Goal: Register for event/course

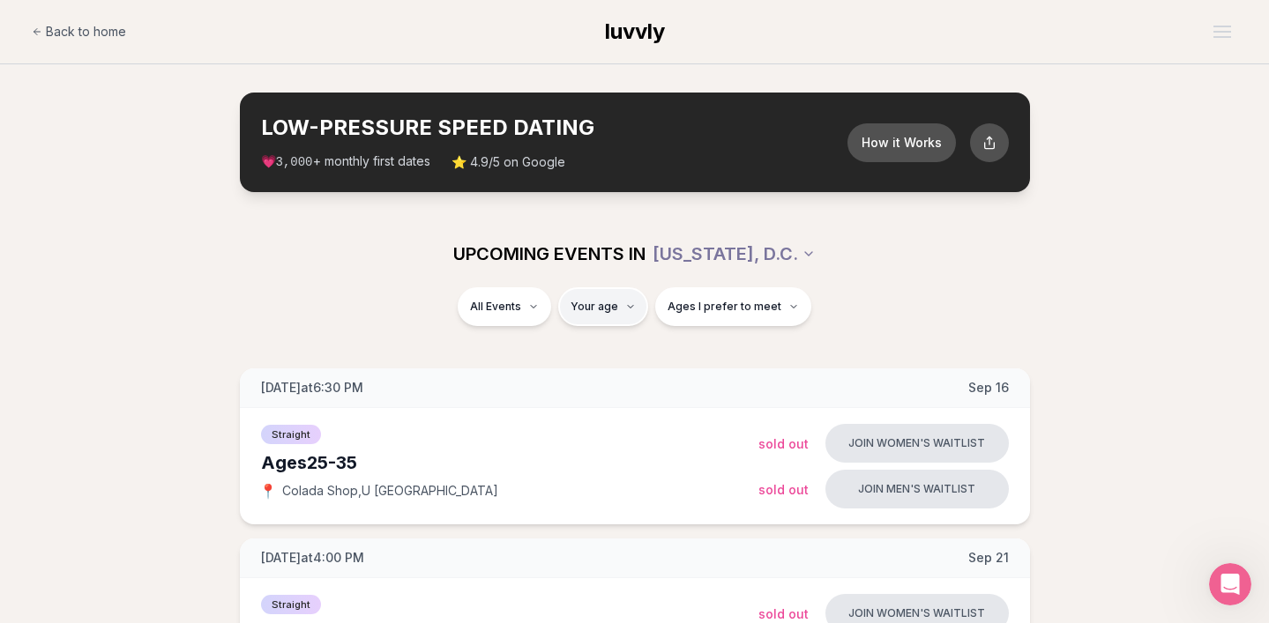
type input "**"
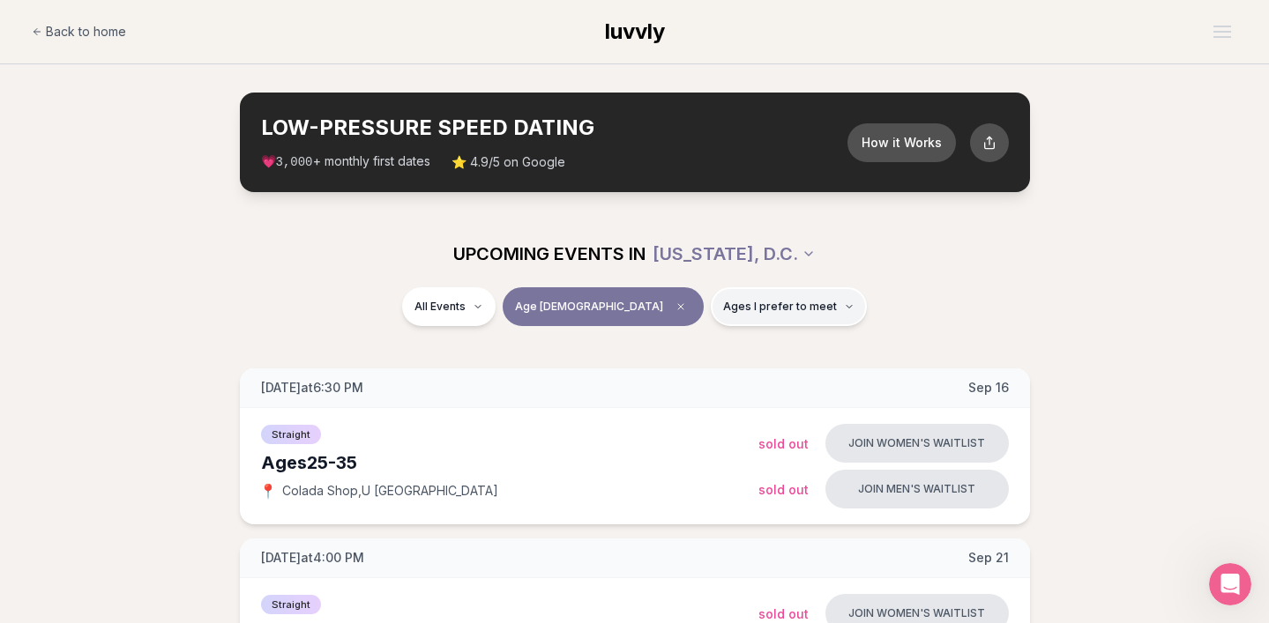
click at [723, 310] on span "Ages I prefer to meet" at bounding box center [780, 307] width 114 height 14
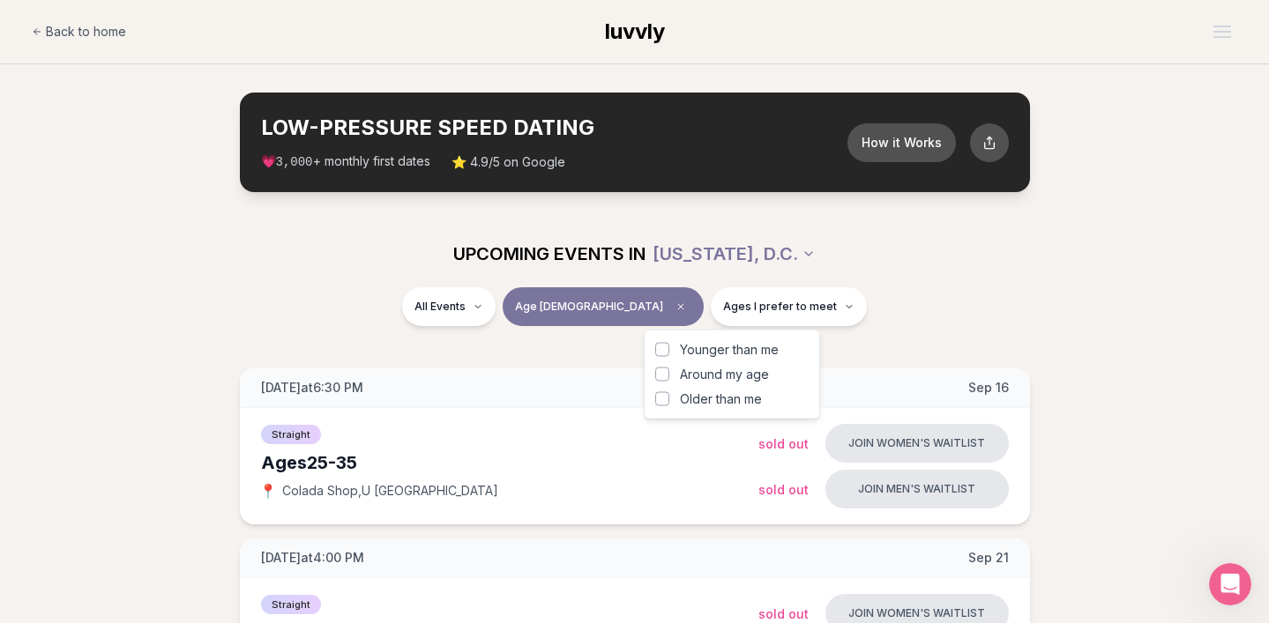
click at [658, 378] on button "Around my age" at bounding box center [662, 375] width 14 height 14
click at [914, 308] on div "All Events Age [DEMOGRAPHIC_DATA] Same age" at bounding box center [635, 310] width 988 height 46
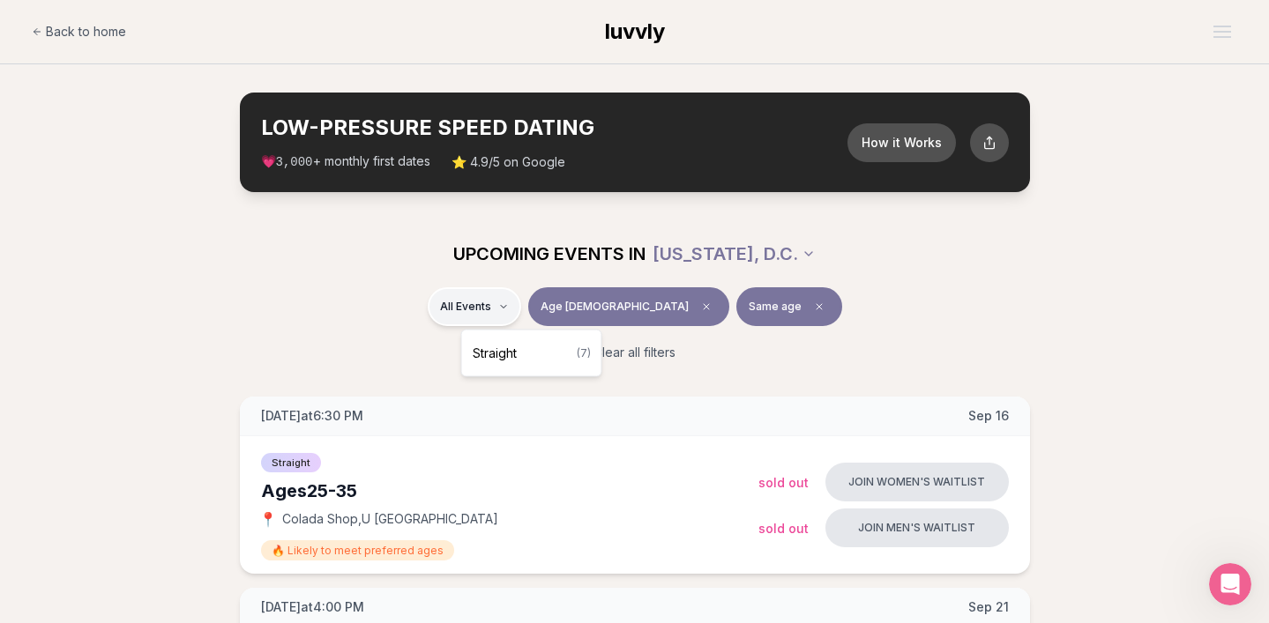
click at [531, 347] on div "Straight ( 7 )" at bounding box center [532, 353] width 132 height 39
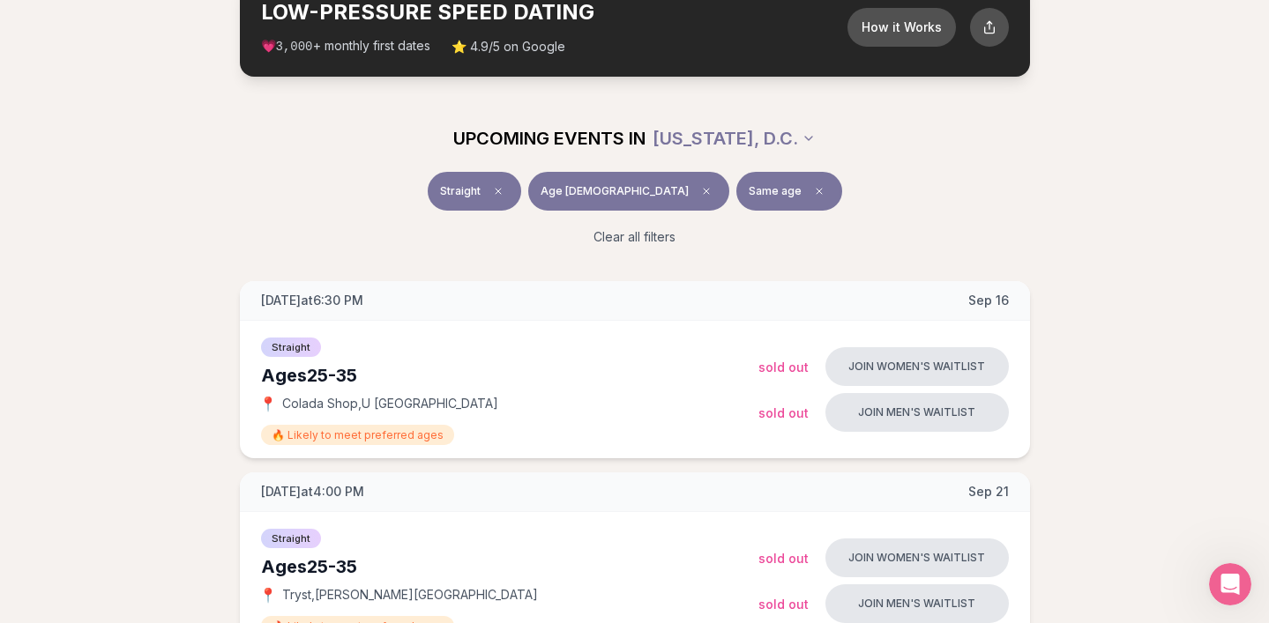
scroll to position [146, 0]
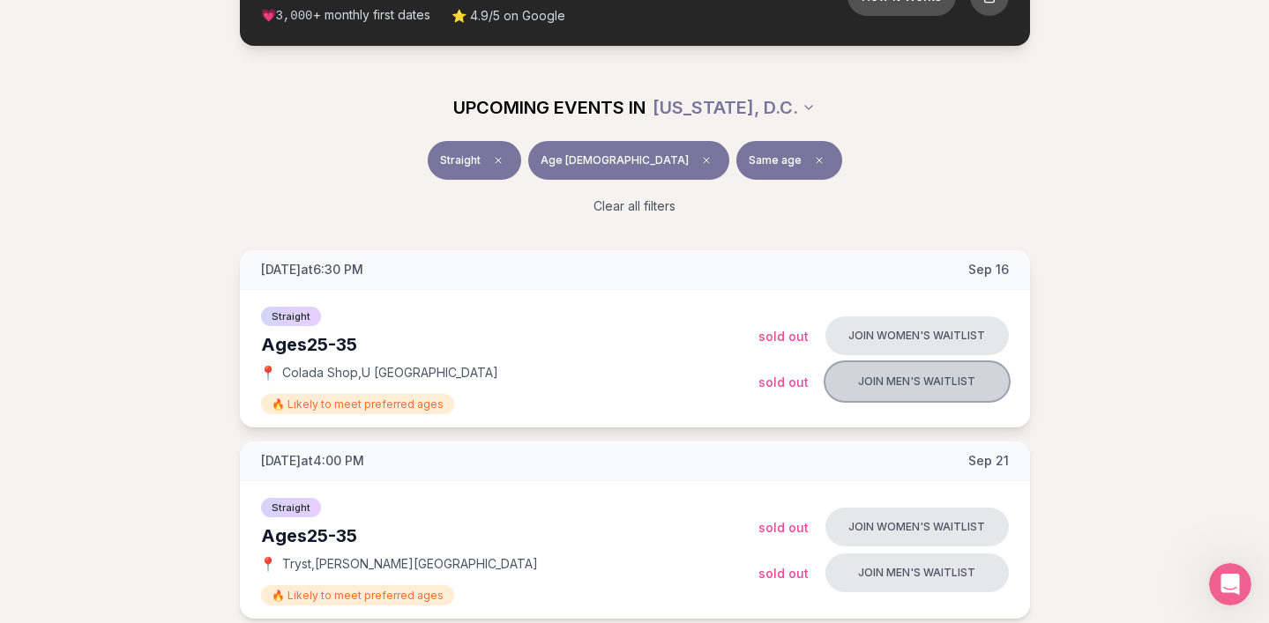
click at [886, 383] on button "Join men's waitlist" at bounding box center [916, 381] width 183 height 39
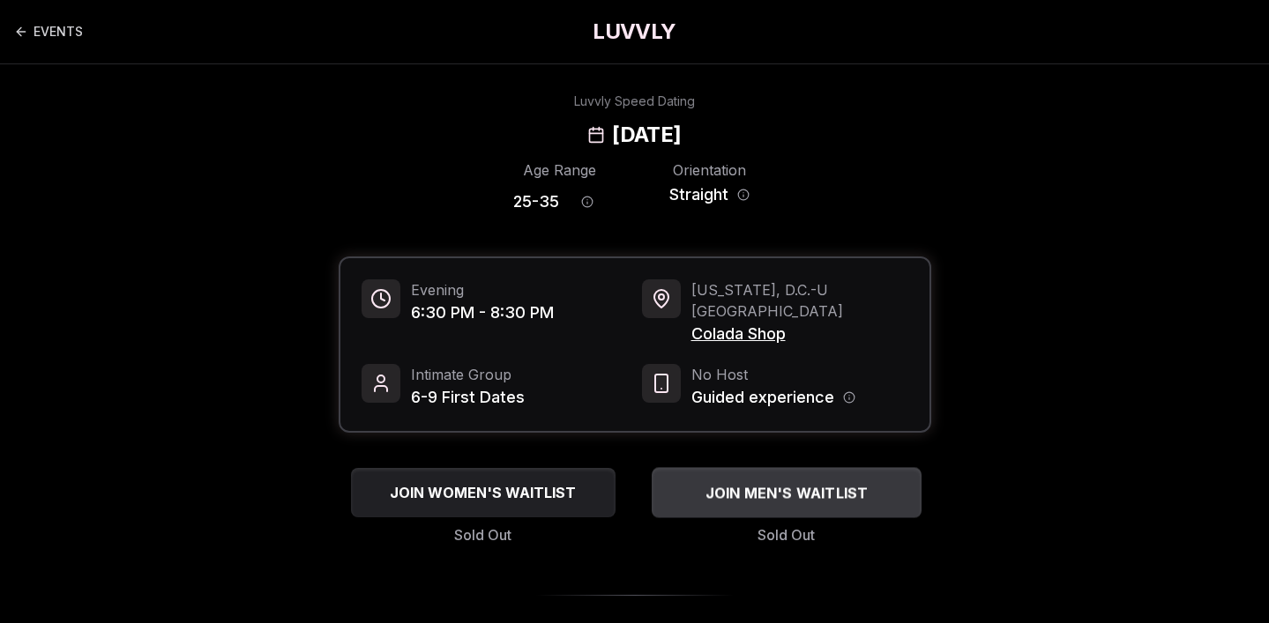
click at [806, 482] on span "JOIN MEN'S WAITLIST" at bounding box center [786, 492] width 170 height 21
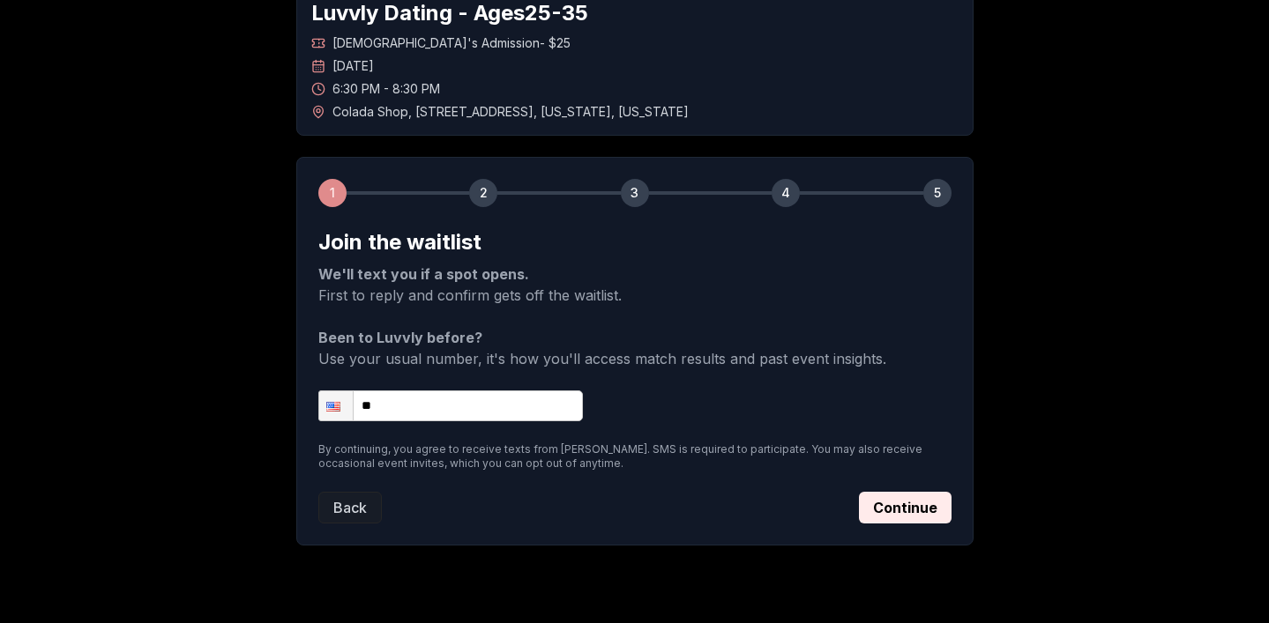
scroll to position [107, 0]
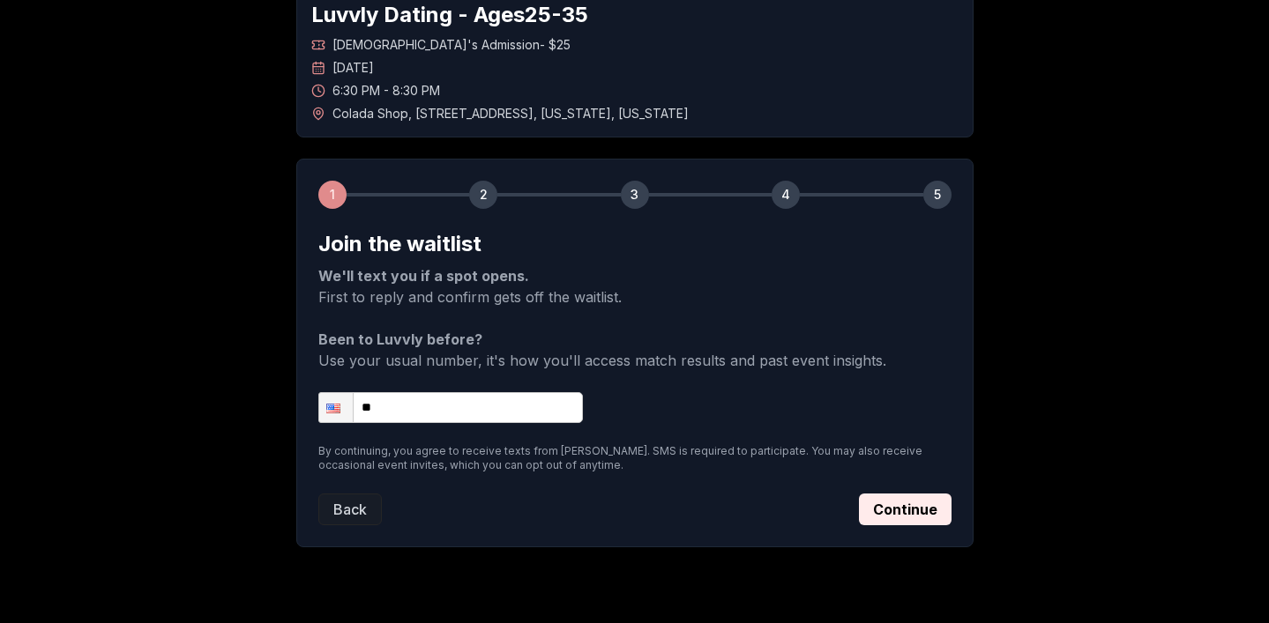
click at [426, 410] on input "**" at bounding box center [450, 407] width 265 height 31
type input "**********"
click at [885, 505] on button "Continue" at bounding box center [905, 510] width 93 height 32
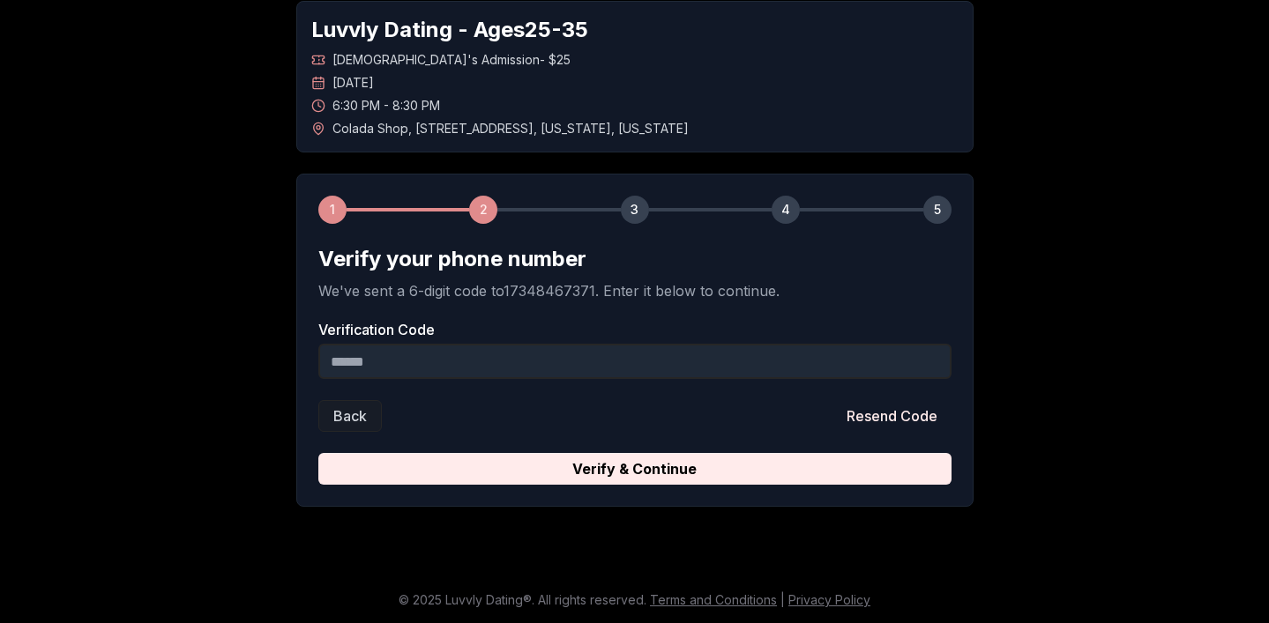
scroll to position [92, 0]
click at [410, 362] on input "Verification Code" at bounding box center [634, 361] width 633 height 35
type input "******"
click at [318, 453] on button "Verify & Continue" at bounding box center [634, 469] width 633 height 32
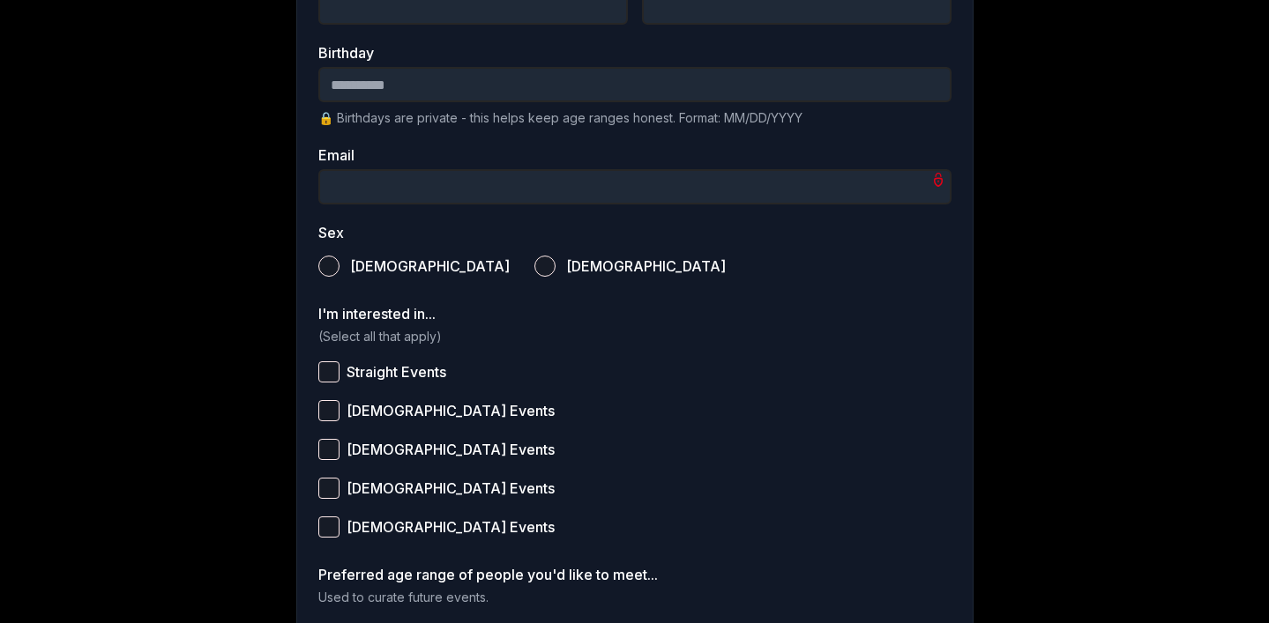
scroll to position [20, 0]
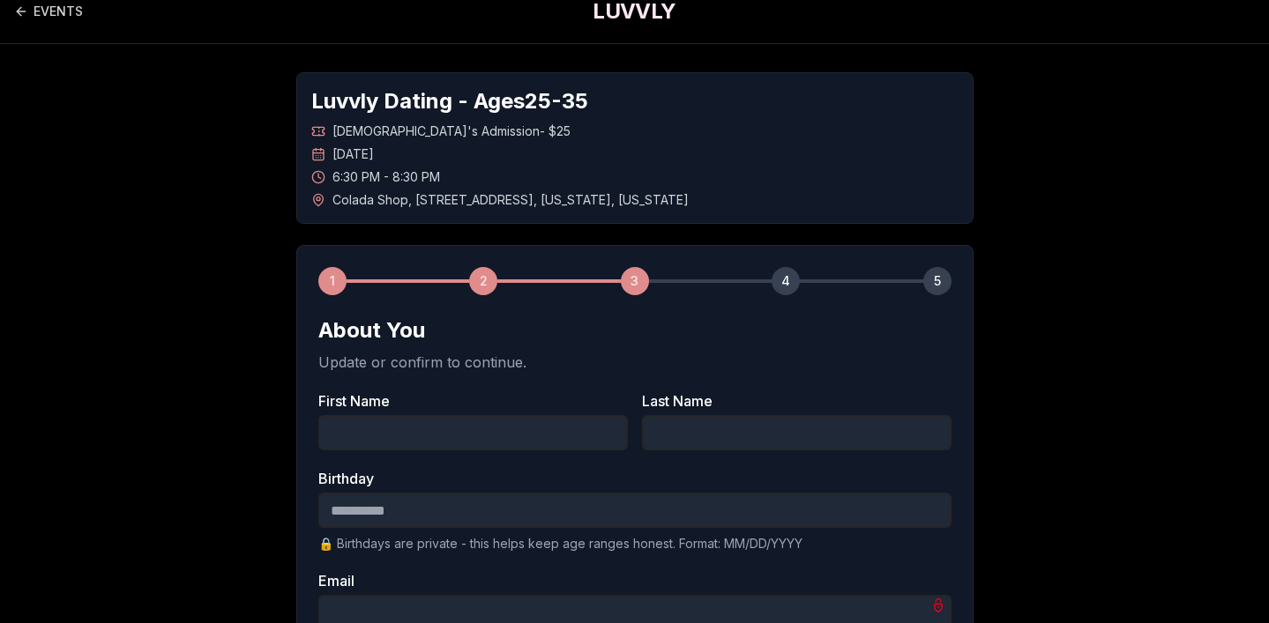
click at [371, 429] on input "First Name" at bounding box center [473, 432] width 310 height 35
type input "*****"
type input "**********"
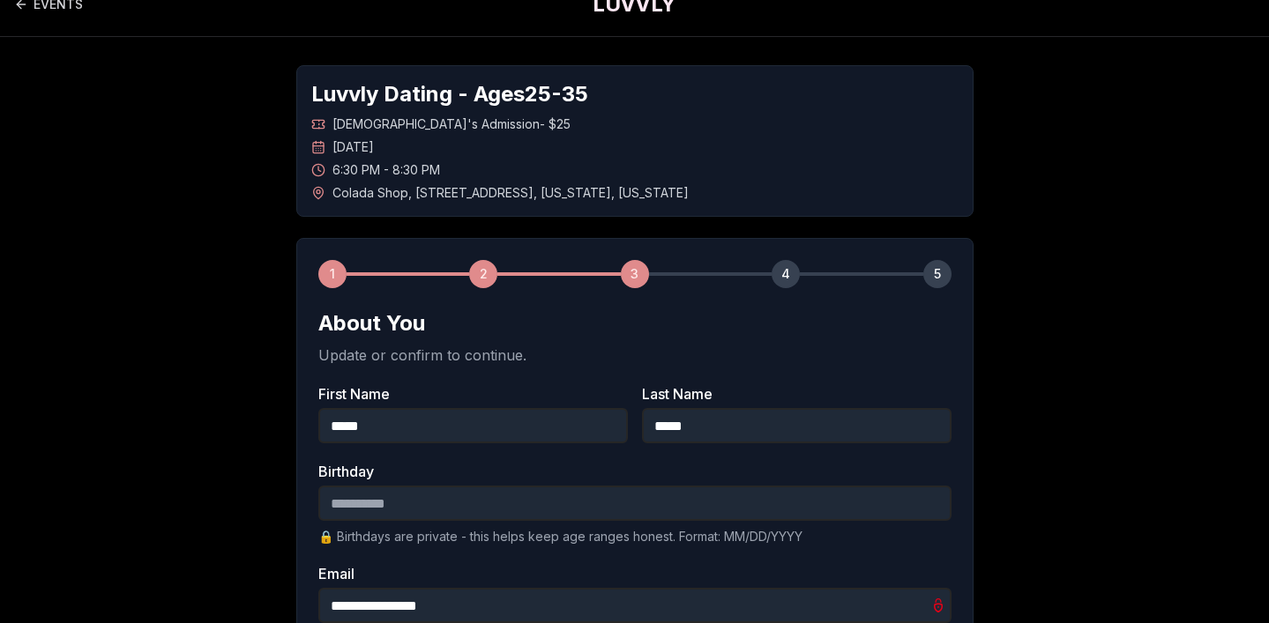
click at [436, 503] on input "Birthday" at bounding box center [634, 503] width 633 height 35
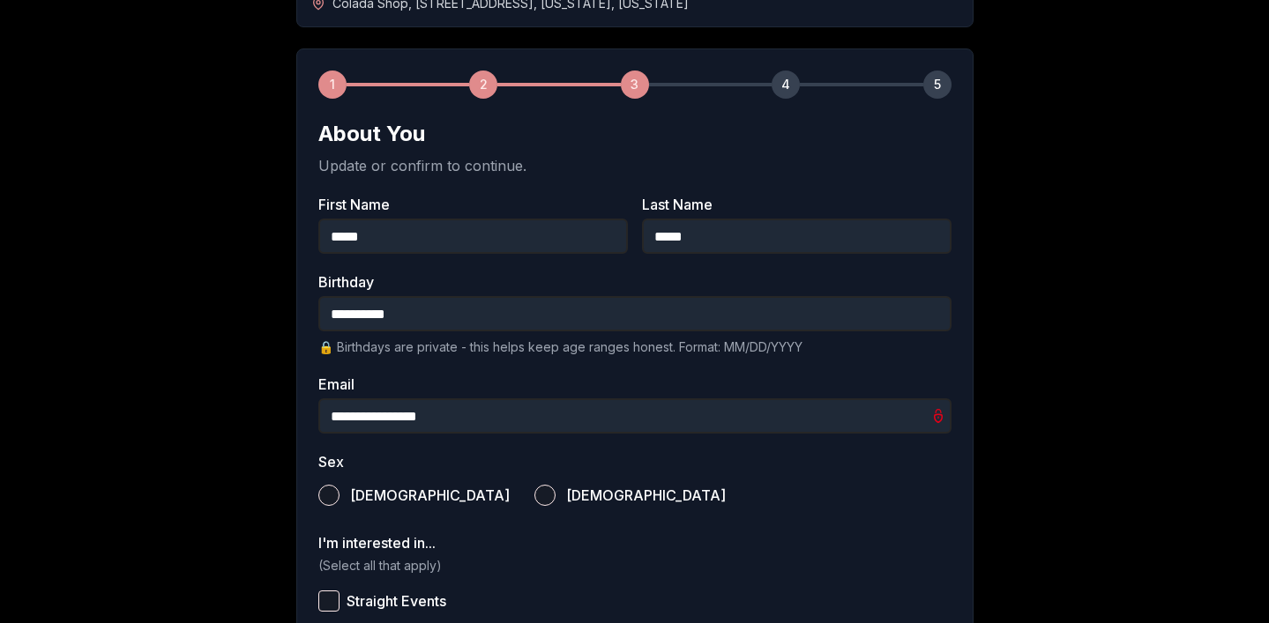
scroll to position [220, 0]
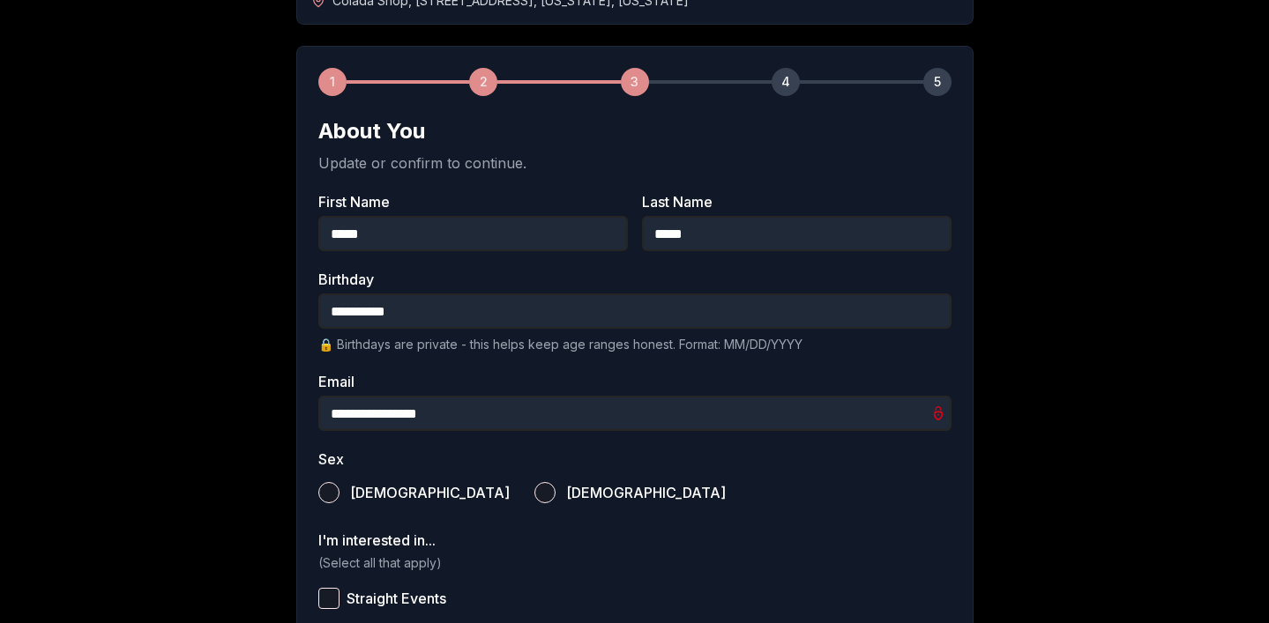
type input "**********"
click at [325, 498] on button "[DEMOGRAPHIC_DATA]" at bounding box center [328, 492] width 21 height 21
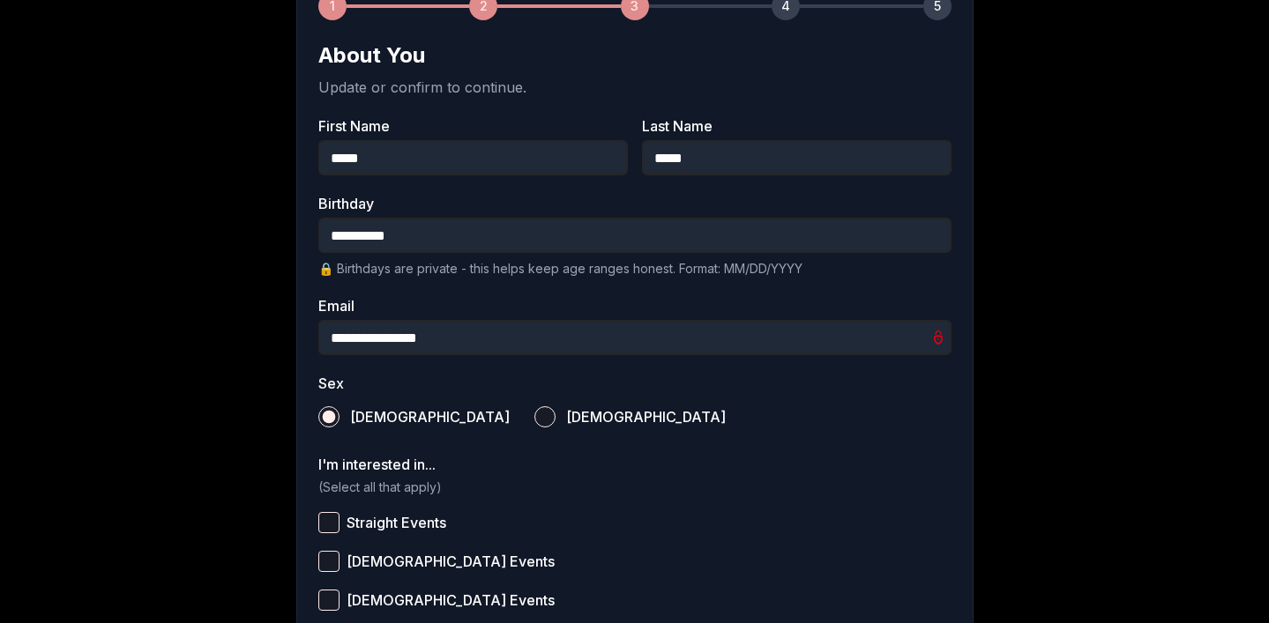
scroll to position [342, 0]
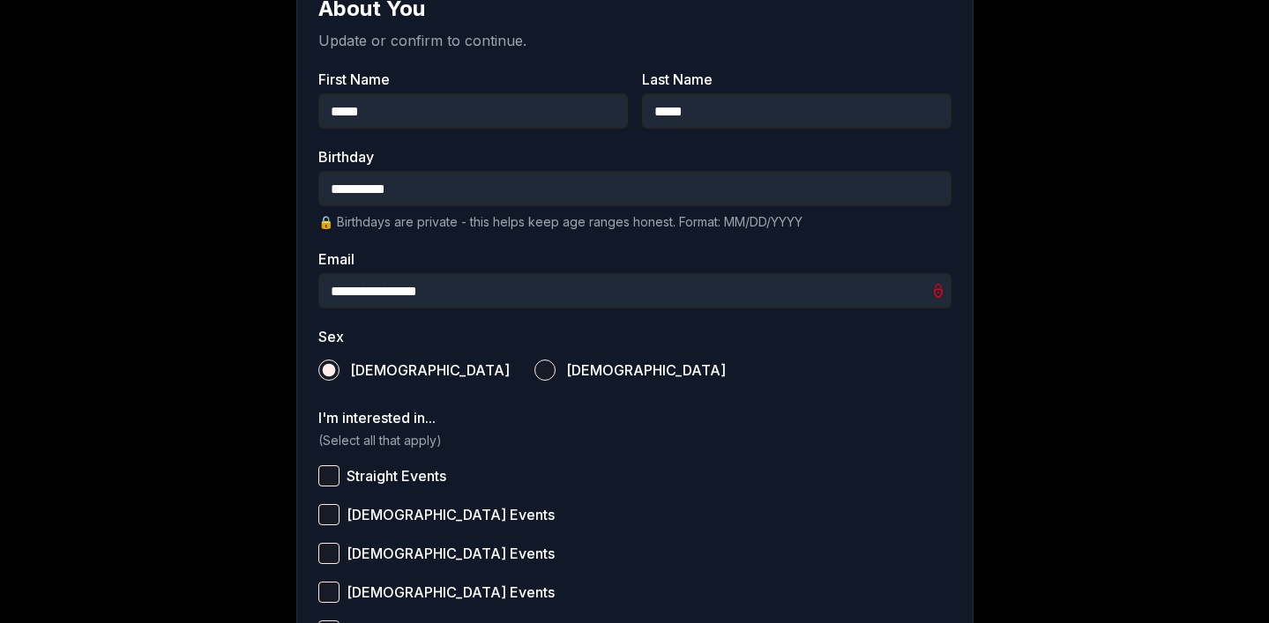
click at [335, 474] on button "Straight Events" at bounding box center [328, 476] width 21 height 21
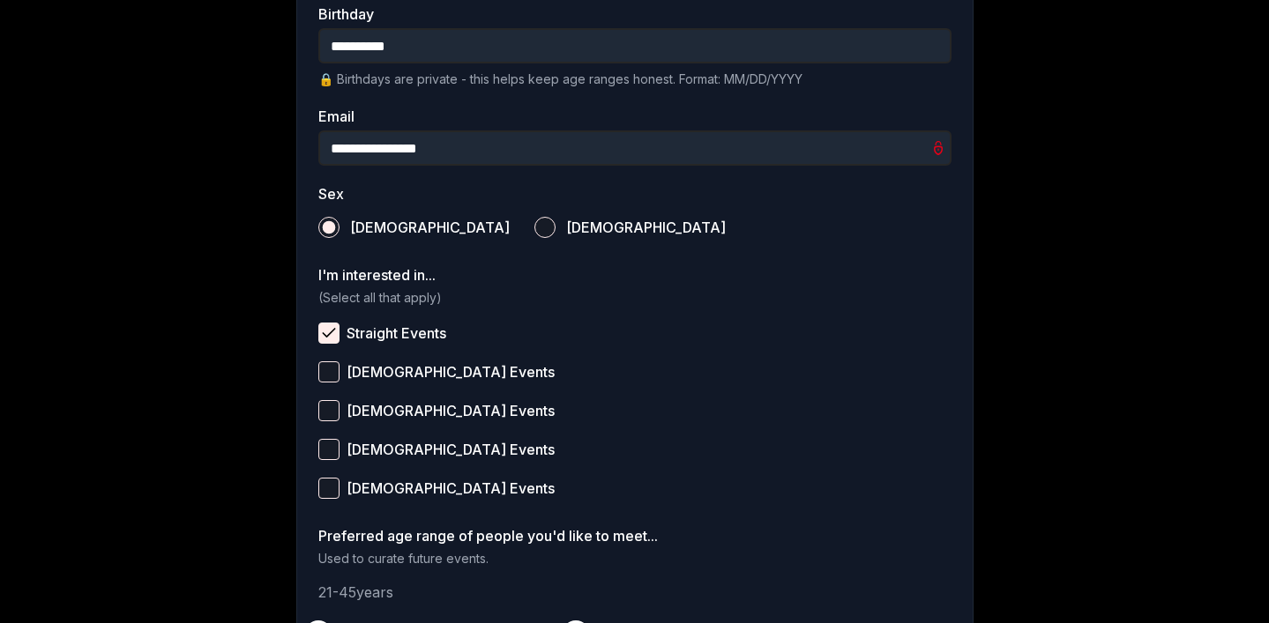
click at [244, 449] on div "**********" at bounding box center [635, 167] width 1235 height 1176
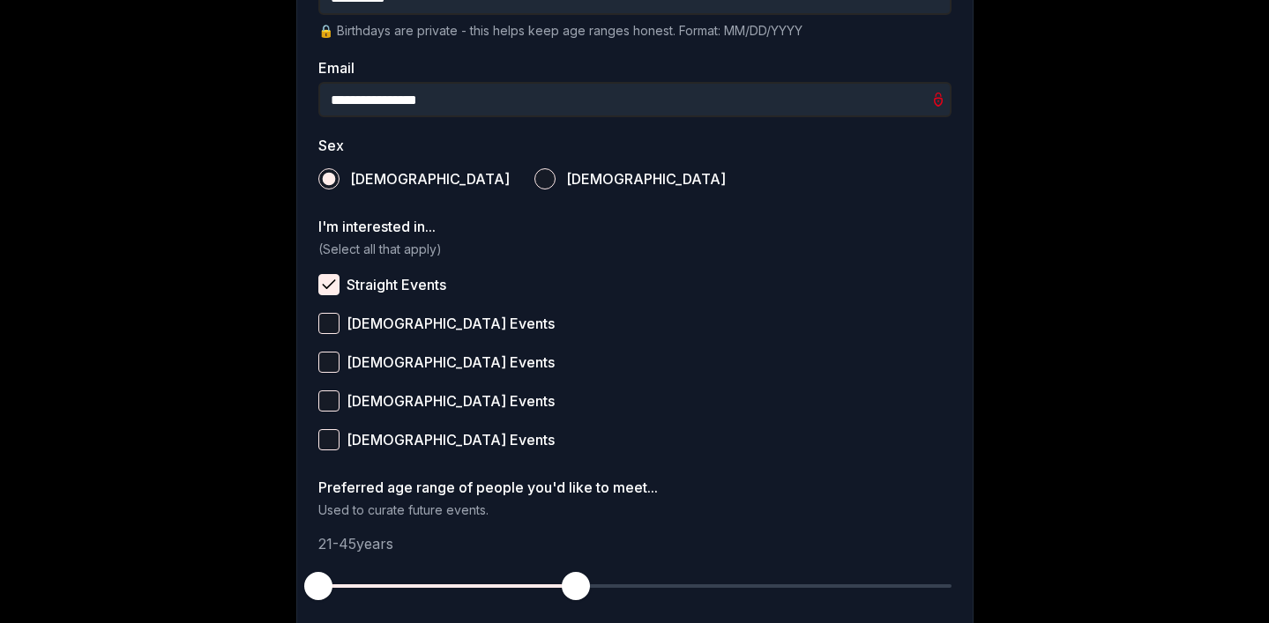
scroll to position [613, 0]
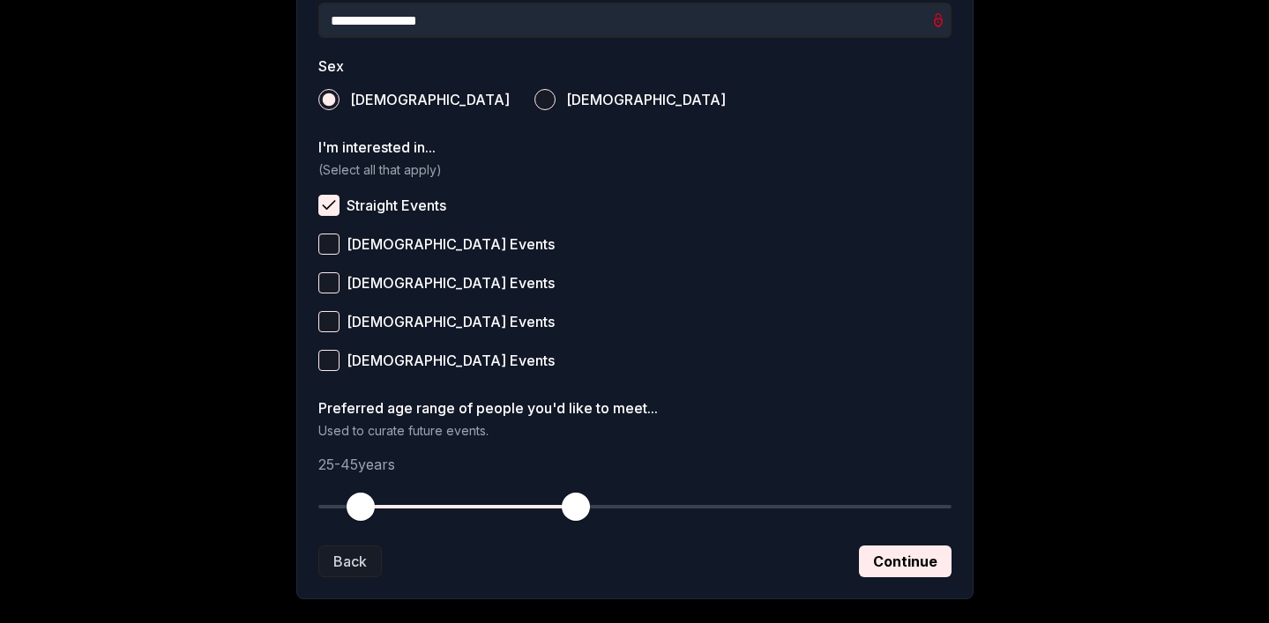
drag, startPoint x: 325, startPoint y: 504, endPoint x: 364, endPoint y: 505, distance: 38.8
click at [364, 505] on span "button" at bounding box center [361, 507] width 28 height 28
drag, startPoint x: 574, startPoint y: 506, endPoint x: 416, endPoint y: 504, distance: 157.9
click at [416, 504] on span "button" at bounding box center [414, 507] width 28 height 28
click at [251, 449] on div "**********" at bounding box center [635, 39] width 1235 height 1176
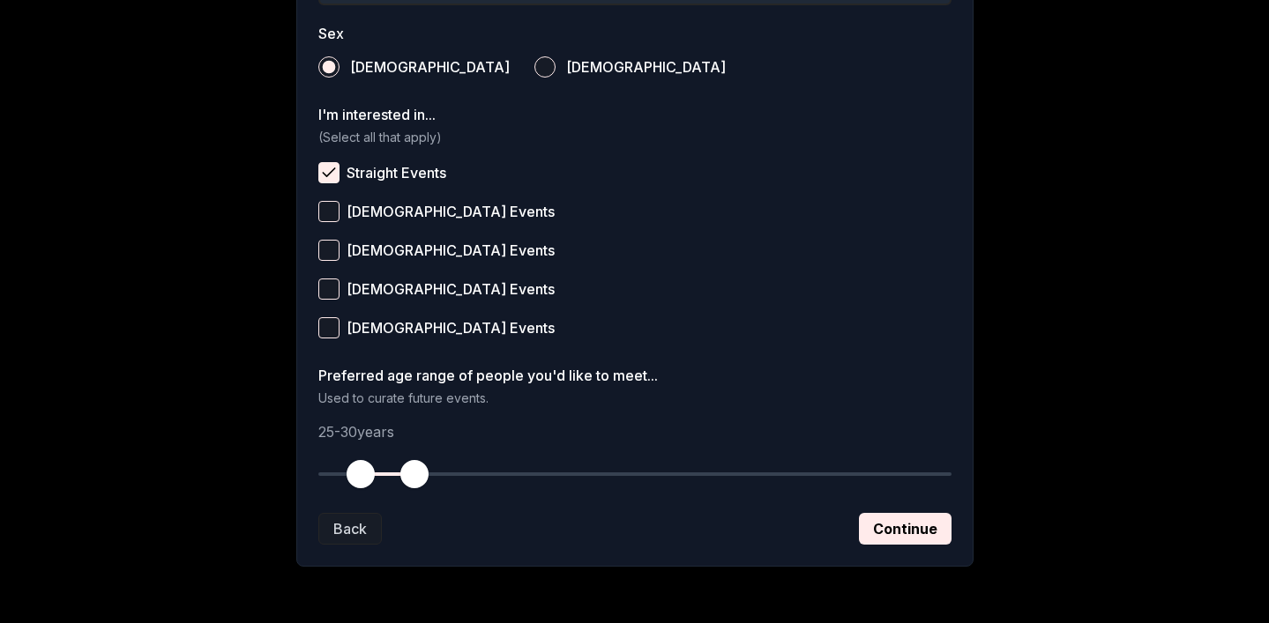
scroll to position [696, 0]
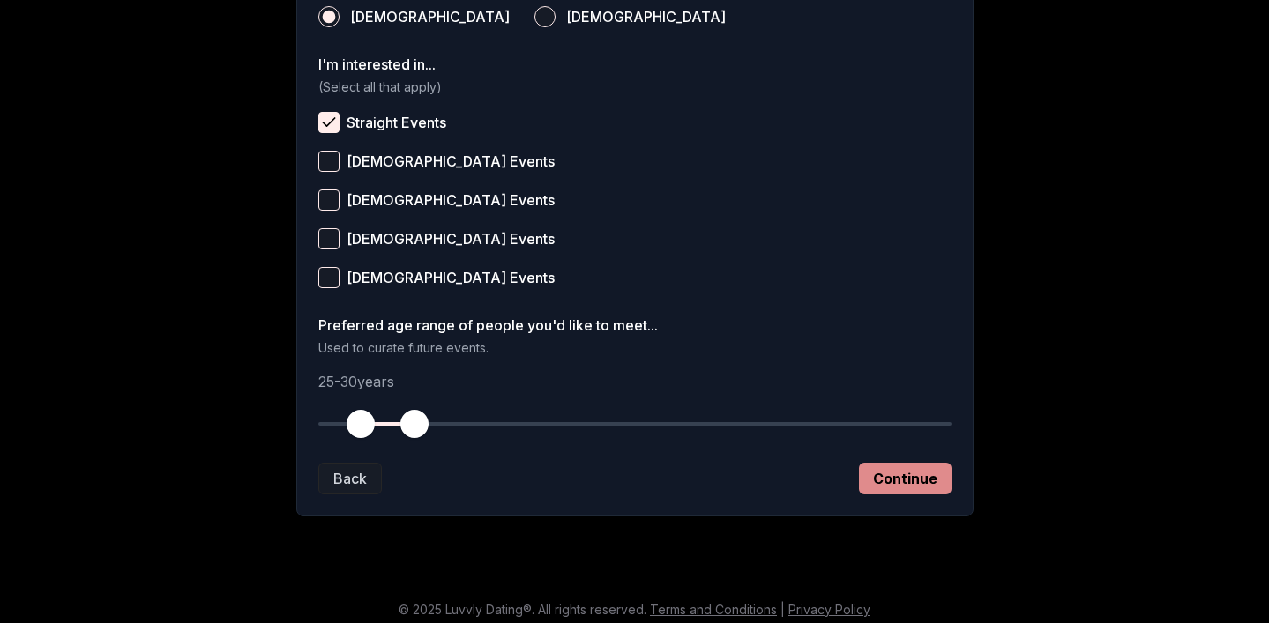
click at [909, 471] on button "Continue" at bounding box center [905, 479] width 93 height 32
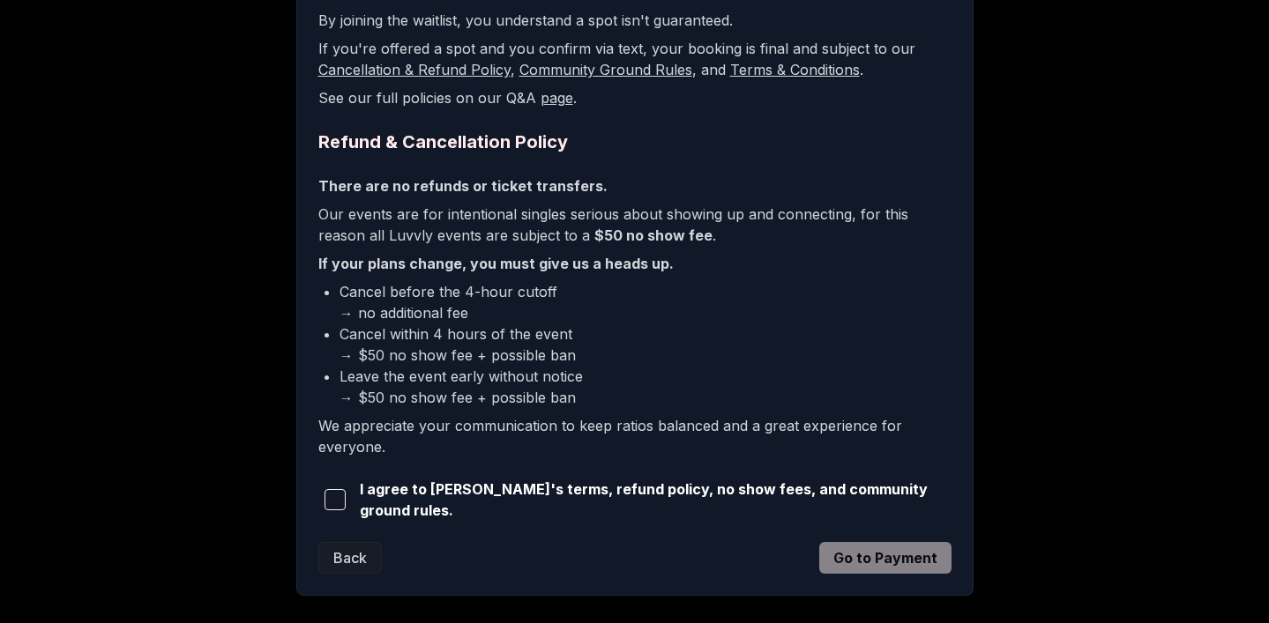
scroll to position [414, 0]
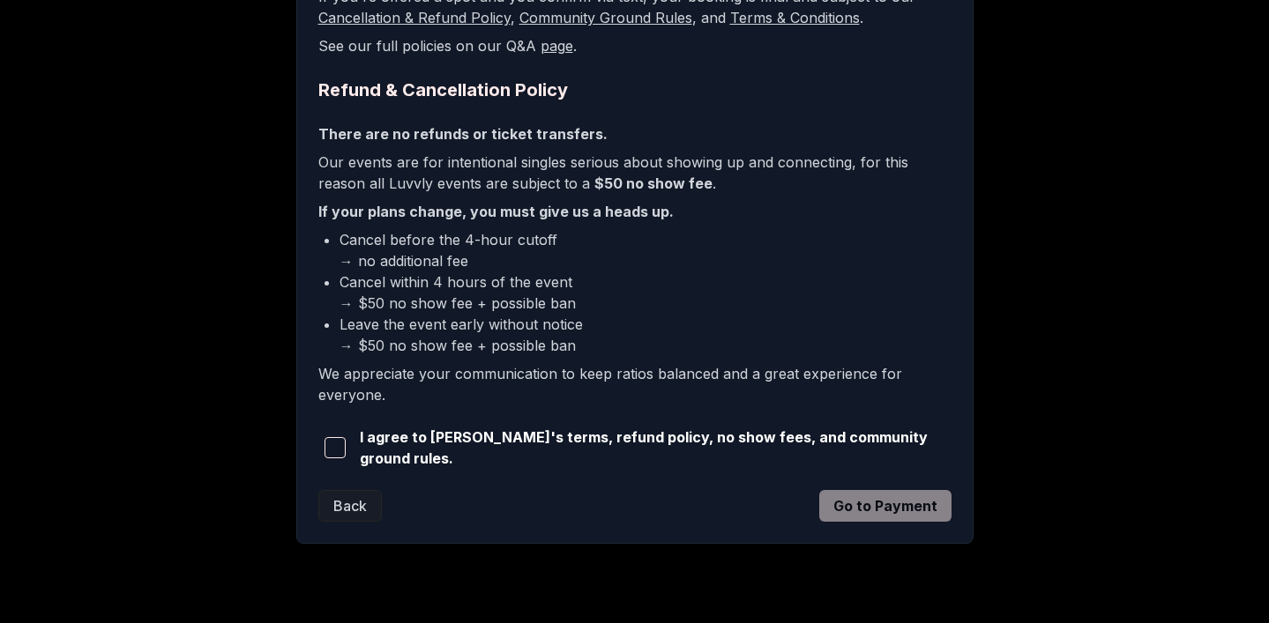
click at [342, 450] on span "button" at bounding box center [335, 447] width 21 height 21
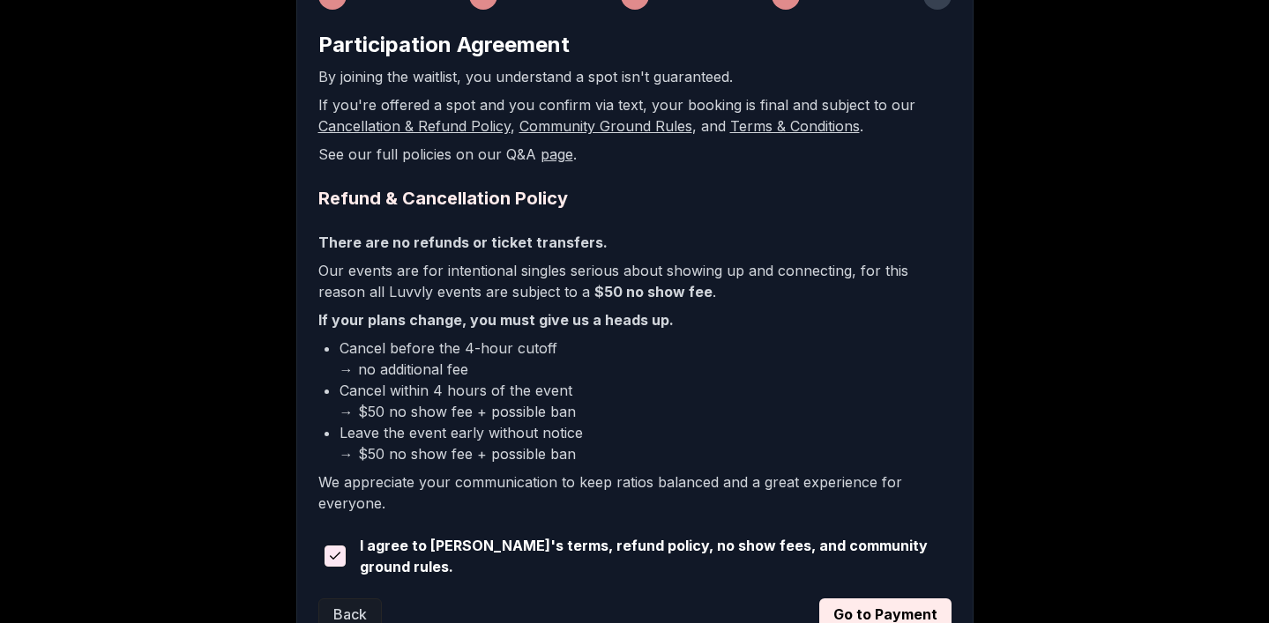
scroll to position [437, 0]
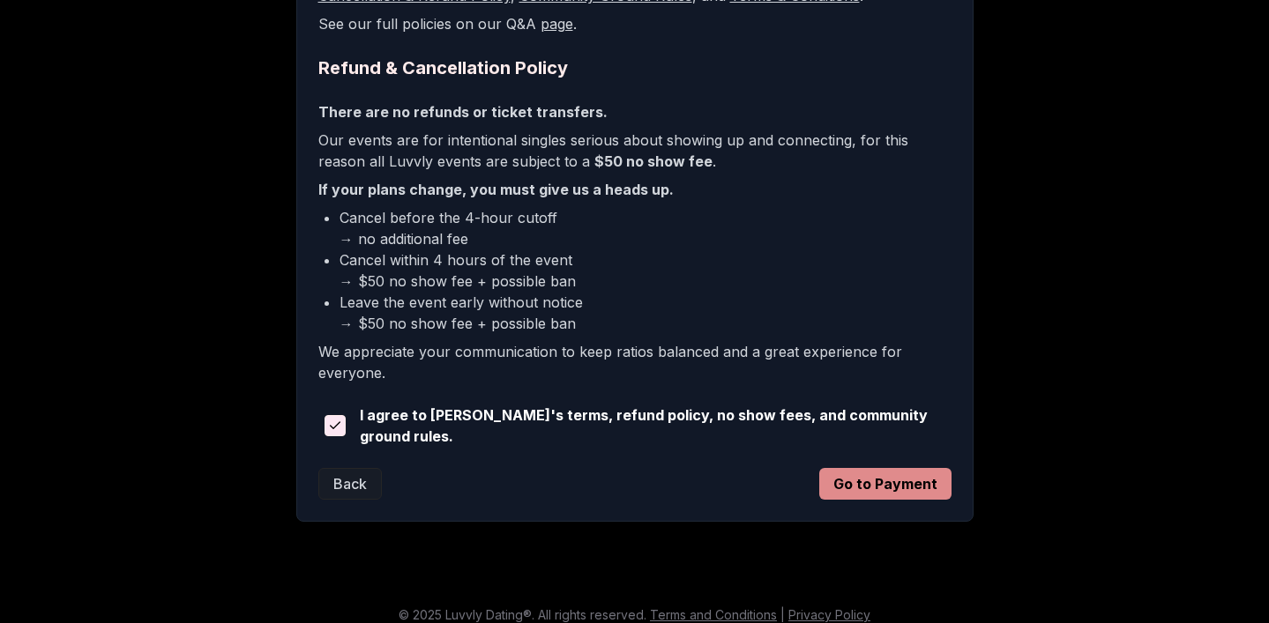
click at [853, 489] on button "Go to Payment" at bounding box center [885, 484] width 132 height 32
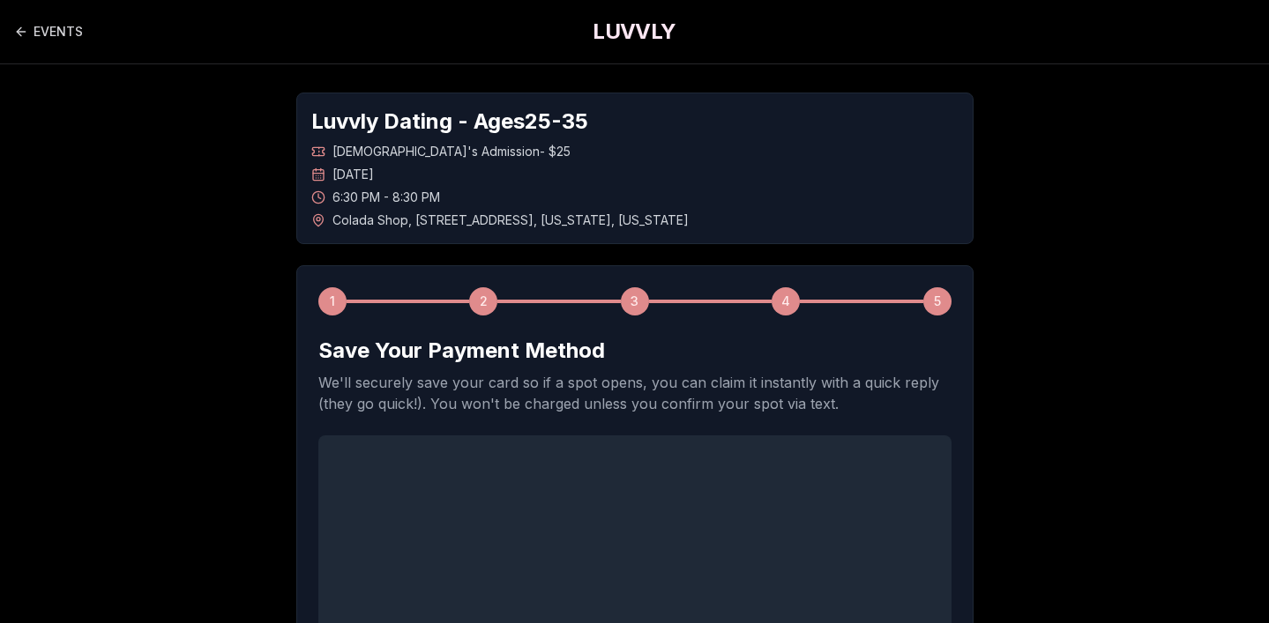
scroll to position [148, 0]
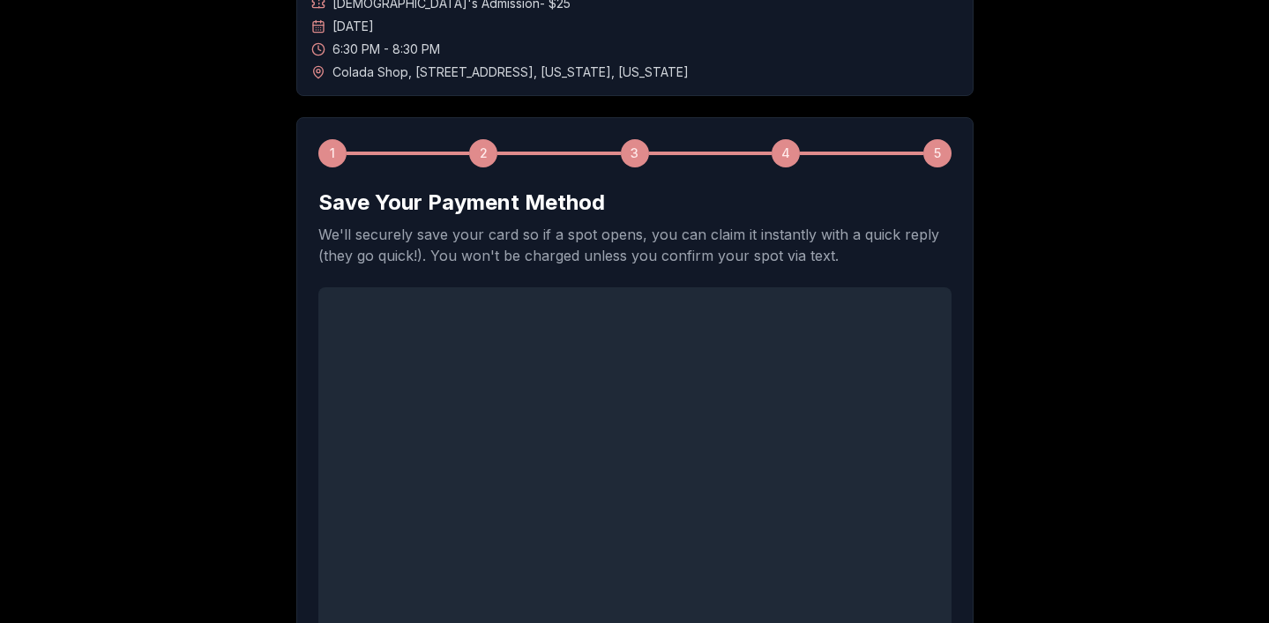
click at [208, 448] on div "Luvvly Dating - Ages [DEMOGRAPHIC_DATA] [DEMOGRAPHIC_DATA]'s Admission - $25 [D…" at bounding box center [635, 483] width 1235 height 1134
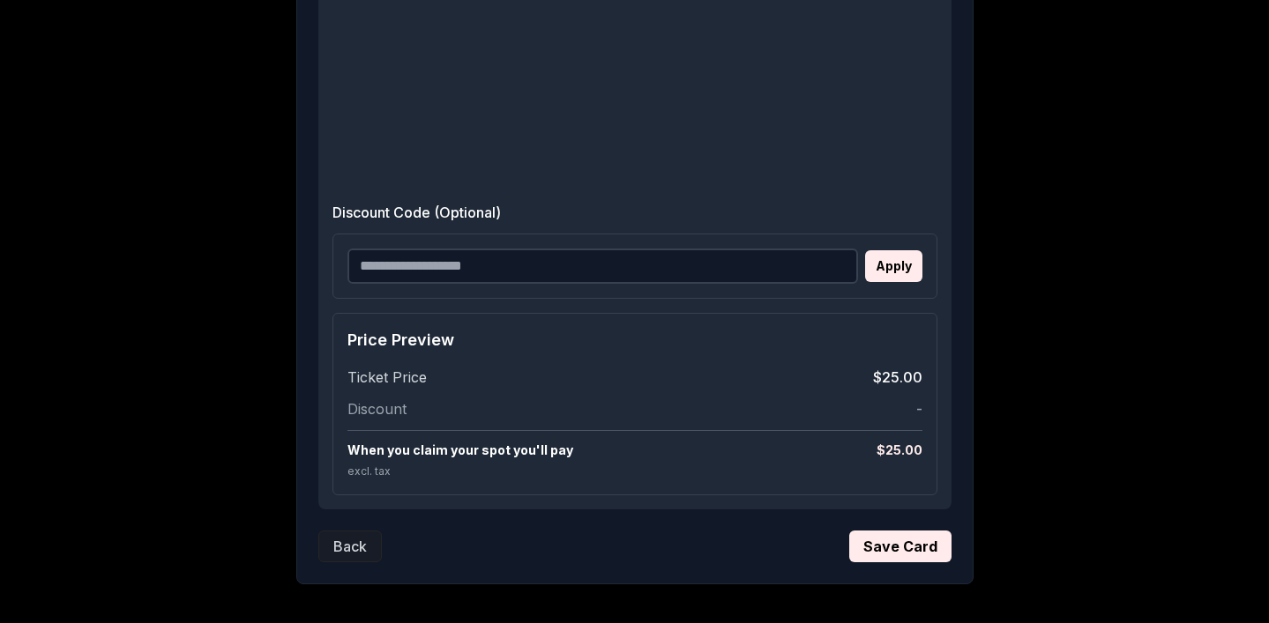
scroll to position [662, 0]
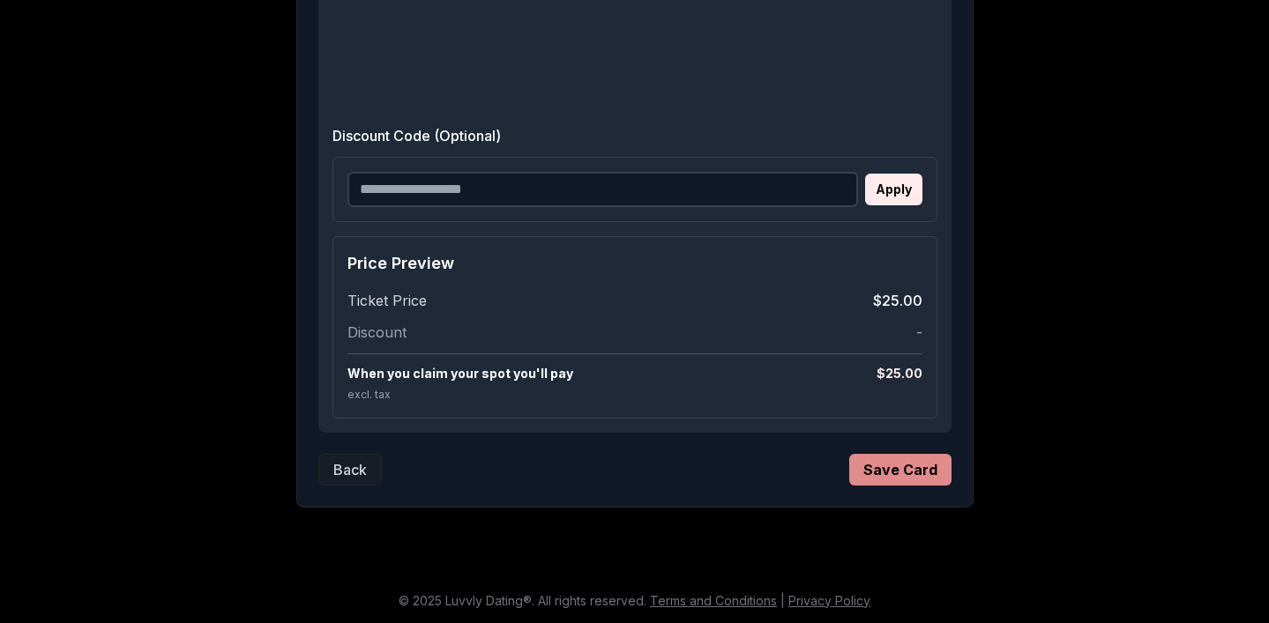
click at [884, 465] on button "Save Card" at bounding box center [900, 470] width 102 height 32
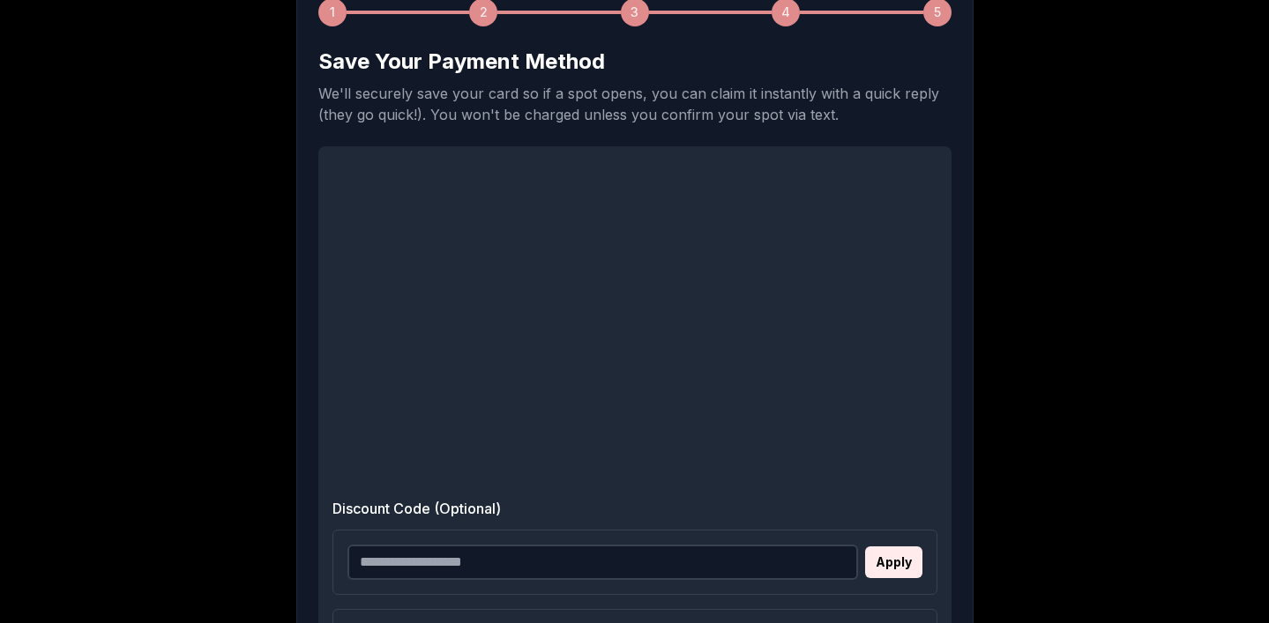
scroll to position [127, 0]
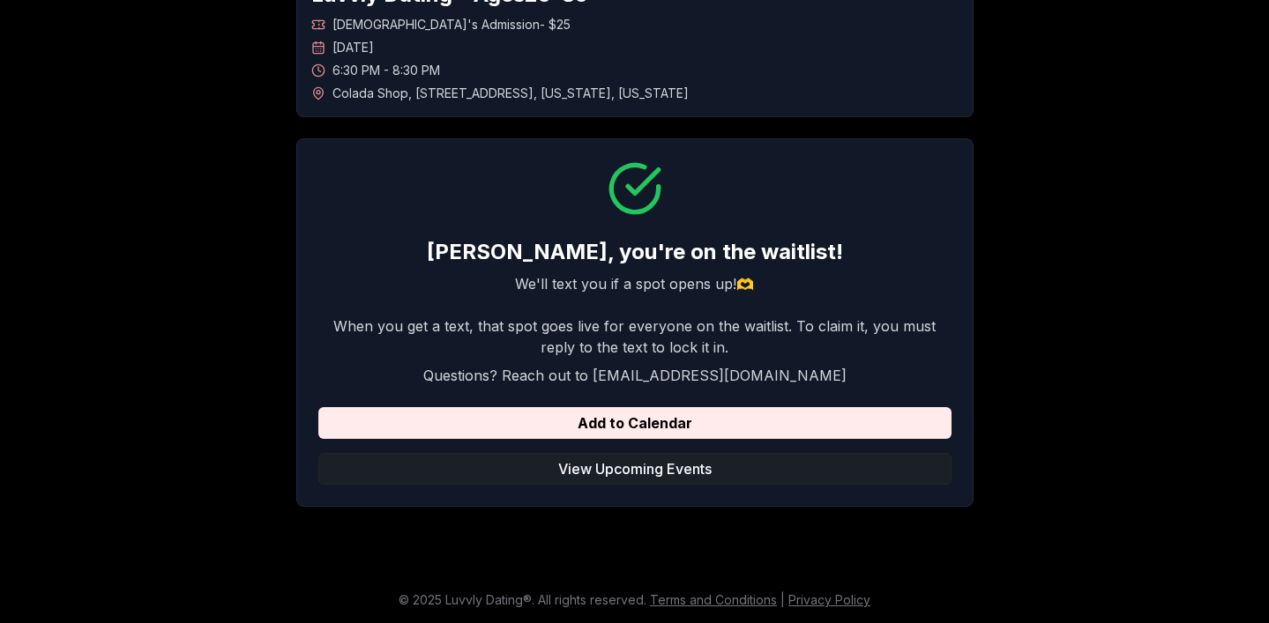
click at [588, 463] on button "View Upcoming Events" at bounding box center [634, 469] width 633 height 32
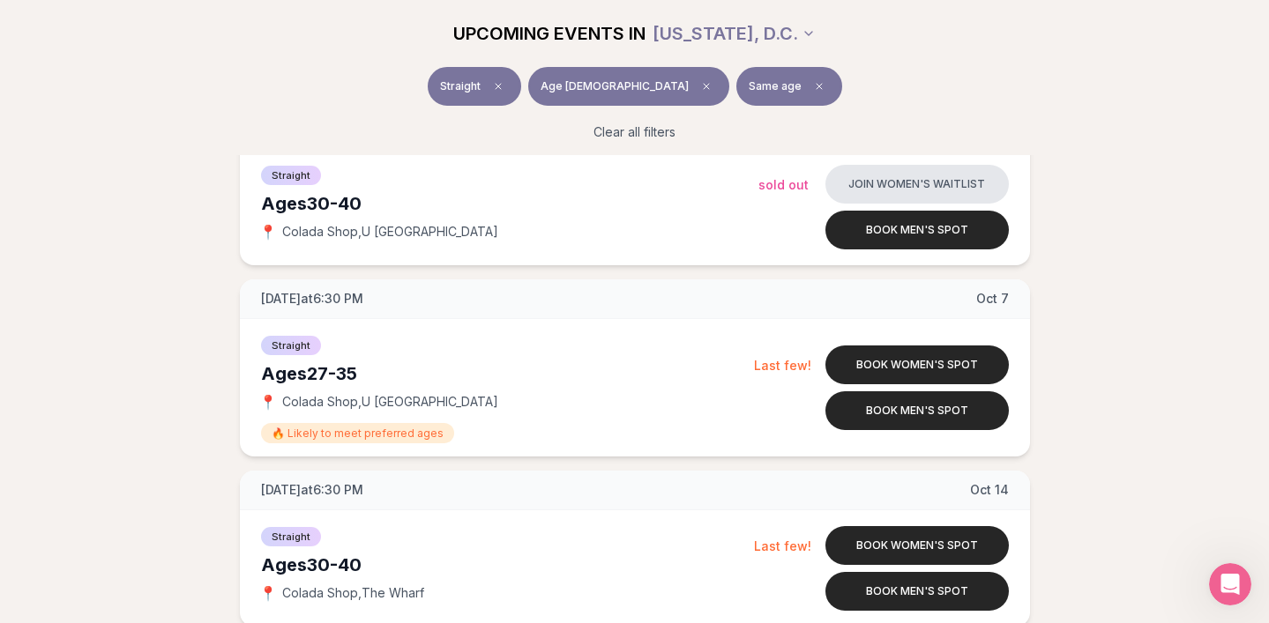
scroll to position [884, 0]
